Goal: Navigation & Orientation: Find specific page/section

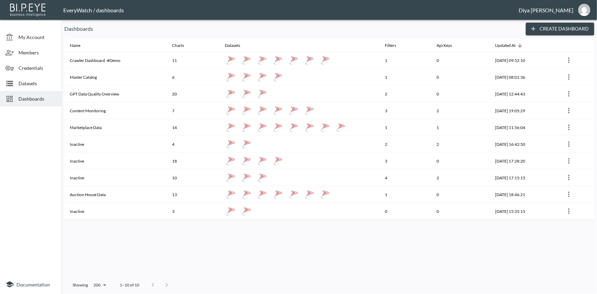
click at [56, 96] on span "Dashboards" at bounding box center [37, 98] width 38 height 7
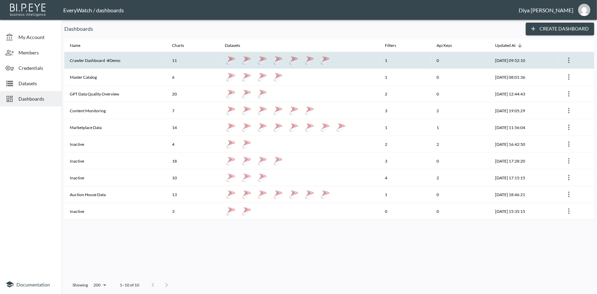
click at [108, 60] on th "Crawler Dashboard -#Demo" at bounding box center [115, 60] width 102 height 17
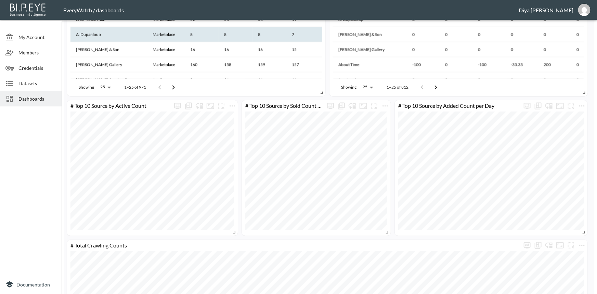
scroll to position [671, 0]
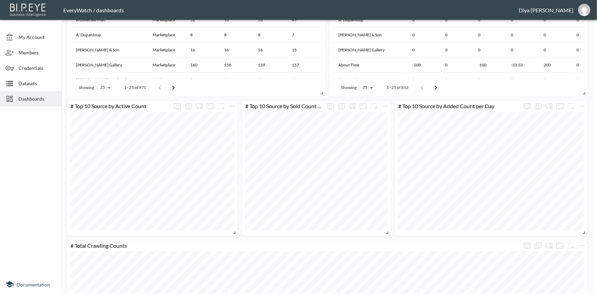
click at [23, 100] on span "Dashboards" at bounding box center [37, 98] width 38 height 7
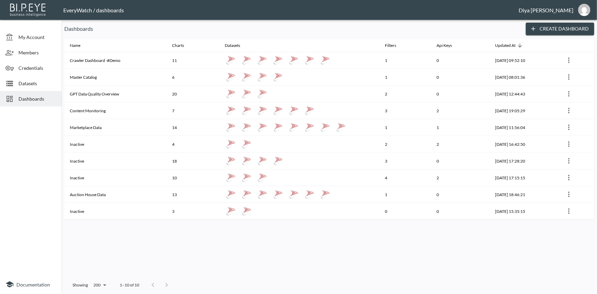
click at [464, 258] on div "Name Charts Datasets Filters Api Keys Updated At Crawler Dashboard -#Demo 11 1 …" at bounding box center [329, 157] width 530 height 237
click at [470, 262] on div "Name Charts Datasets Filters Api Keys Updated At Crawler Dashboard -#Demo 11 1 …" at bounding box center [329, 157] width 530 height 237
